Goal: Information Seeking & Learning: Find specific fact

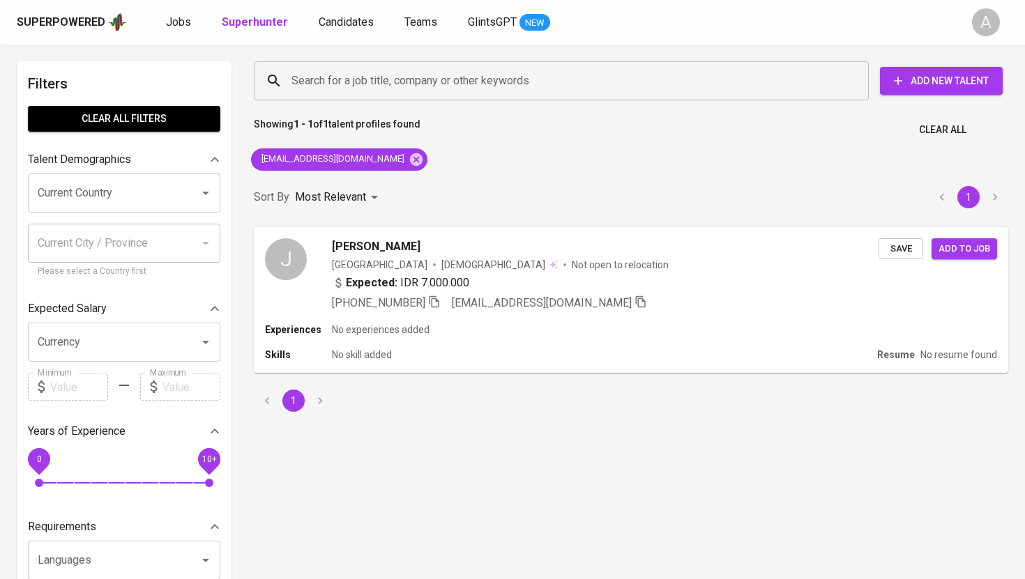
click at [410, 158] on icon at bounding box center [416, 159] width 13 height 13
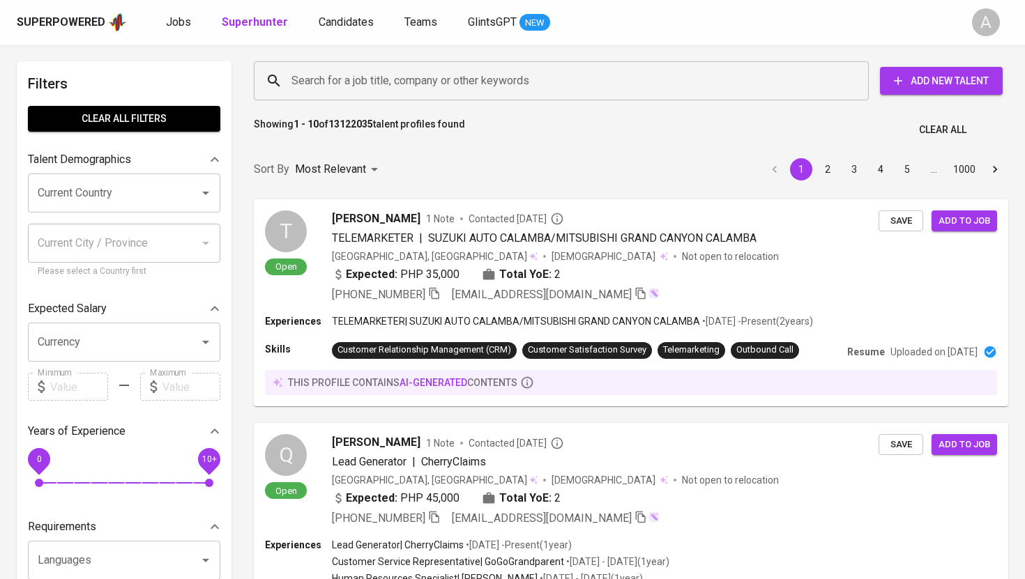
click at [421, 79] on input "Search for a job title, company or other keywords" at bounding box center [565, 81] width 554 height 26
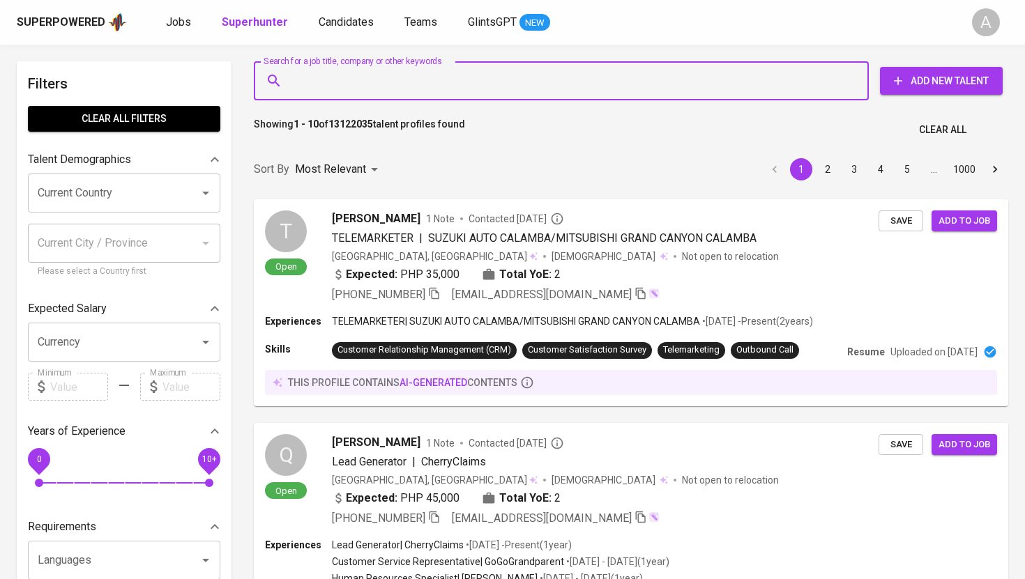
paste input "[EMAIL_ADDRESS][DOMAIN_NAME]"
type input "[EMAIL_ADDRESS][DOMAIN_NAME]"
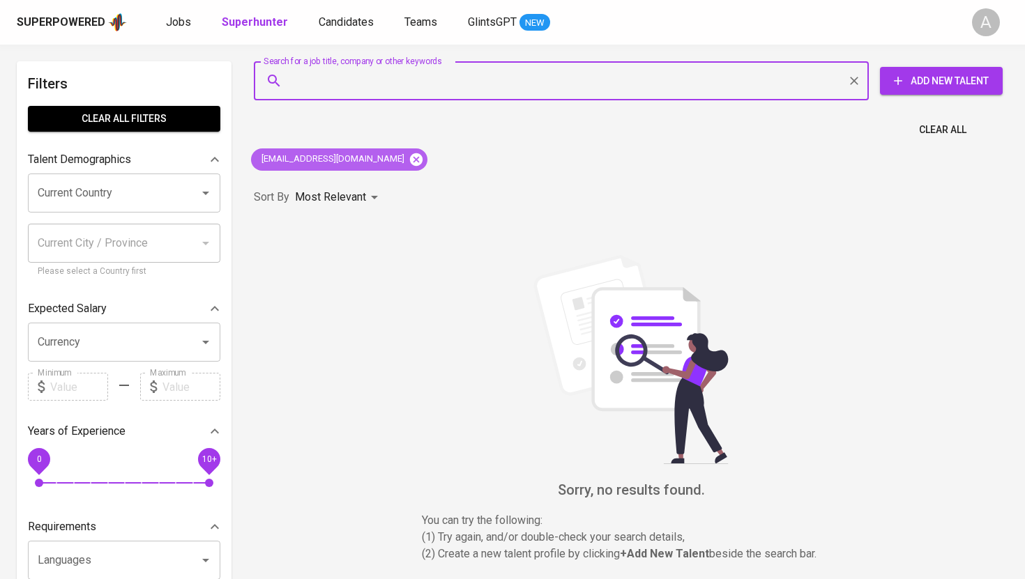
click at [409, 158] on icon at bounding box center [416, 159] width 15 height 15
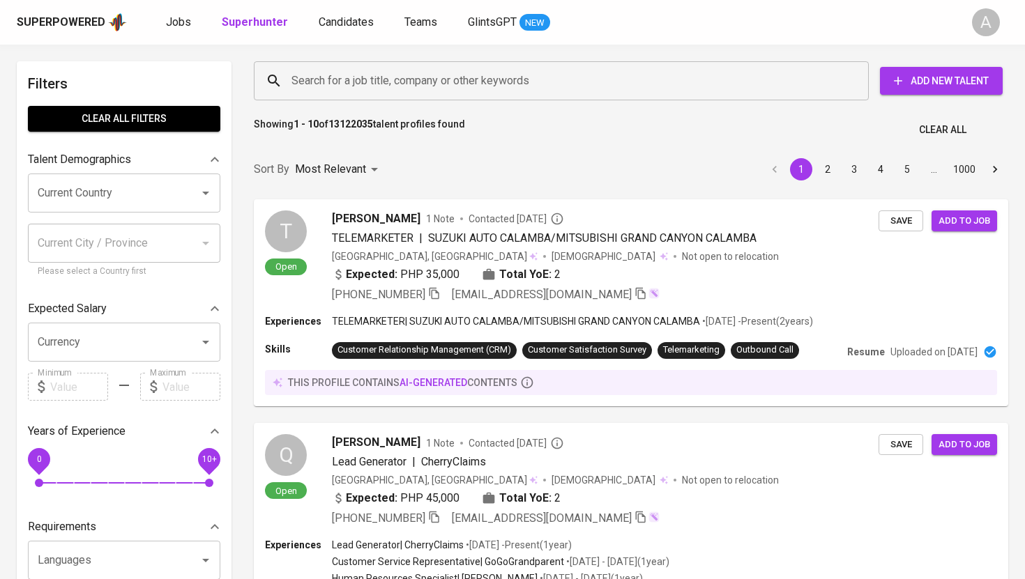
click at [527, 83] on input "Search for a job title, company or other keywords" at bounding box center [565, 81] width 554 height 26
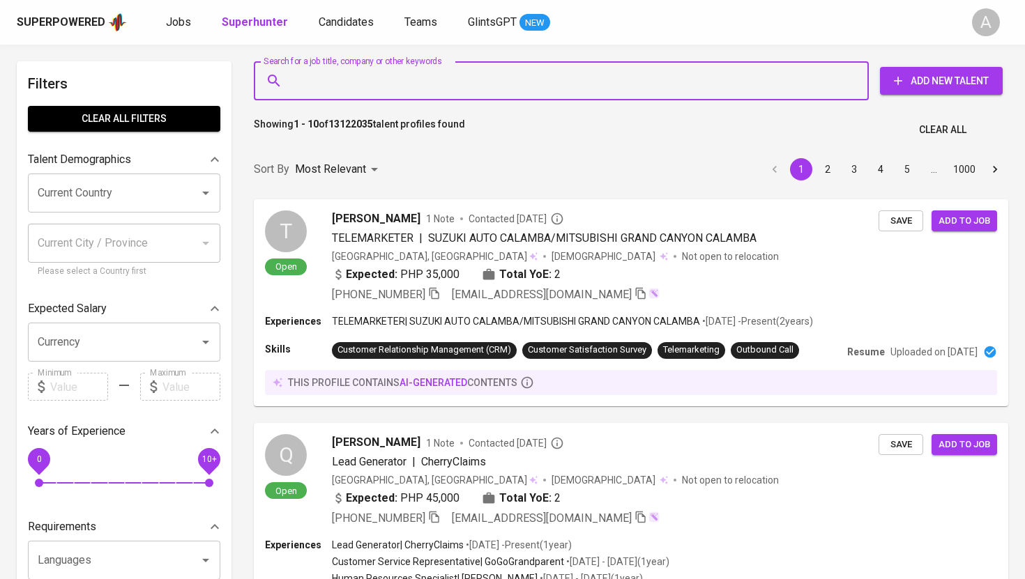
paste input "[EMAIL_ADDRESS][DOMAIN_NAME]"
type input "[EMAIL_ADDRESS][DOMAIN_NAME]"
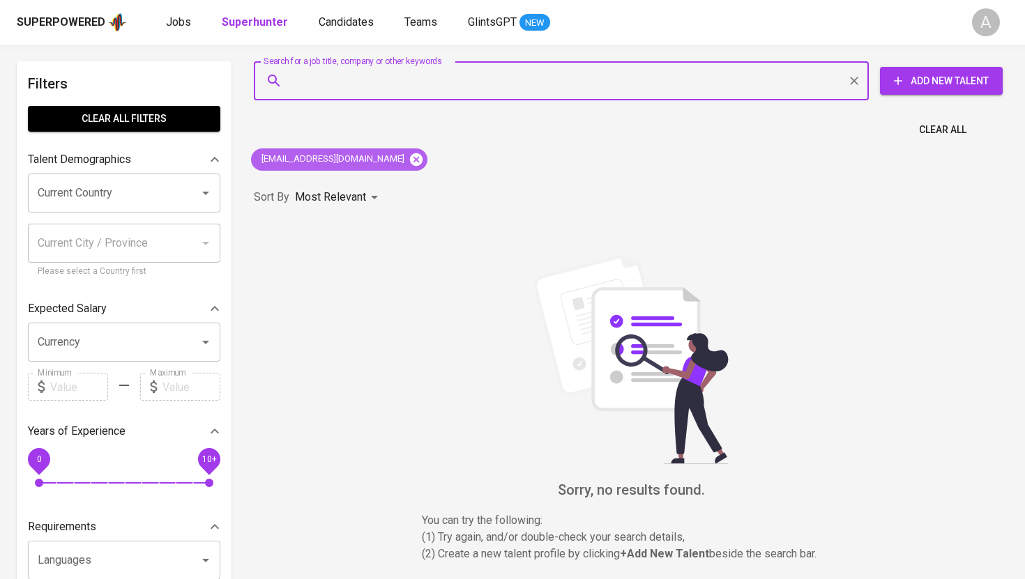
click at [410, 162] on icon at bounding box center [416, 159] width 13 height 13
